Goal: Task Accomplishment & Management: Manage account settings

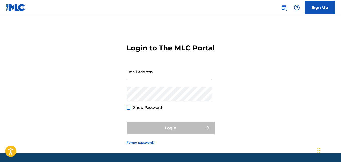
click at [133, 78] on input "Email Address" at bounding box center [169, 71] width 85 height 14
click at [138, 79] on input "Email Address" at bounding box center [169, 71] width 85 height 14
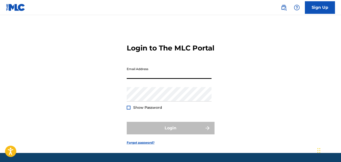
click at [138, 79] on input "Email Address" at bounding box center [169, 71] width 85 height 14
click at [134, 79] on input "Email Address" at bounding box center [169, 71] width 85 height 14
type input "BOBBYM3228@GMAIL.COM"
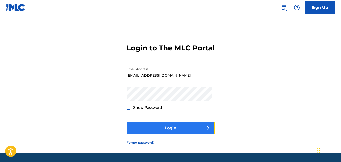
click at [175, 133] on button "Login" at bounding box center [171, 128] width 88 height 13
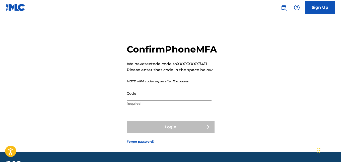
click at [138, 100] on input "Code" at bounding box center [169, 93] width 85 height 14
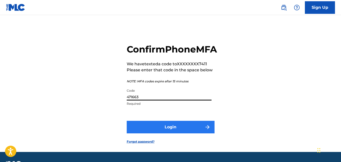
type input "471663"
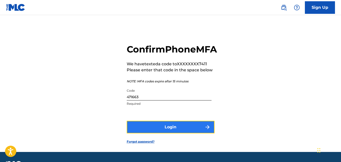
click at [173, 133] on button "Login" at bounding box center [171, 127] width 88 height 13
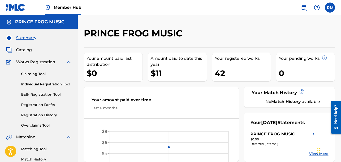
click at [27, 39] on span "Summary" at bounding box center [26, 38] width 20 height 6
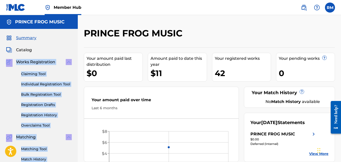
drag, startPoint x: 78, startPoint y: 24, endPoint x: 78, endPoint y: 46, distance: 22.6
click at [78, 46] on main "PRINCE FROG MUSIC Summary Catalog Works Registration Claiming Tool Individual R…" at bounding box center [170, 151] width 341 height 272
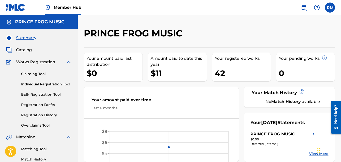
click at [68, 41] on div "Summary Catalog Works Registration Claiming Tool Individual Registration Tool B…" at bounding box center [39, 158] width 78 height 258
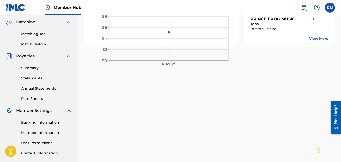
scroll to position [128, 0]
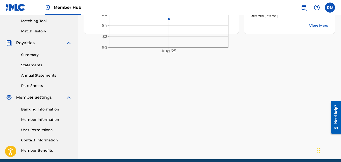
drag, startPoint x: 341, startPoint y: 69, endPoint x: 14, endPoint y: 38, distance: 328.7
click at [46, 109] on link "Banking Information" at bounding box center [46, 109] width 51 height 5
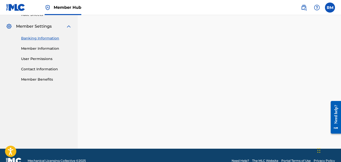
scroll to position [210, 0]
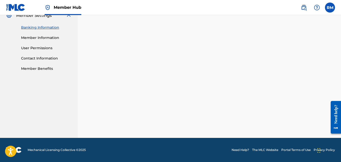
drag, startPoint x: 342, startPoint y: 91, endPoint x: 10, endPoint y: 13, distance: 340.7
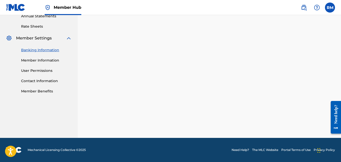
scroll to position [149, 0]
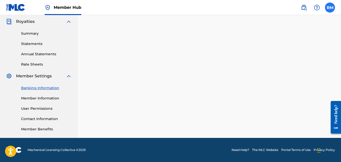
click at [333, 7] on label at bounding box center [330, 8] width 10 height 10
click at [330, 8] on input "RM Robert Messano bobbym3228@gmail.com Notification Preferences Profile Log out" at bounding box center [330, 8] width 0 height 0
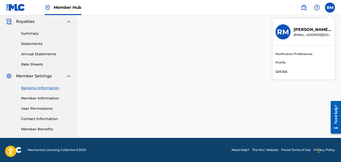
click at [283, 69] on p "Log out" at bounding box center [282, 71] width 12 height 5
click at [330, 8] on input "RM Robert Messano bobbym3228@gmail.com Notification Preferences Profile Log out" at bounding box center [330, 8] width 0 height 0
